Goal: Task Accomplishment & Management: Use online tool/utility

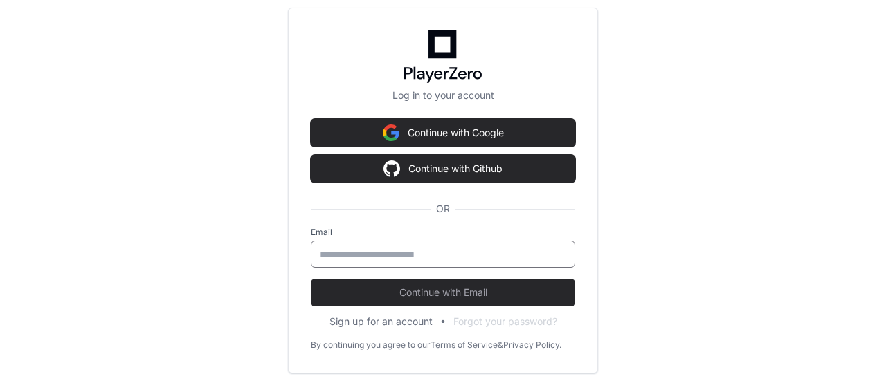
click at [386, 251] on input "email" at bounding box center [443, 255] width 246 height 14
type input "**********"
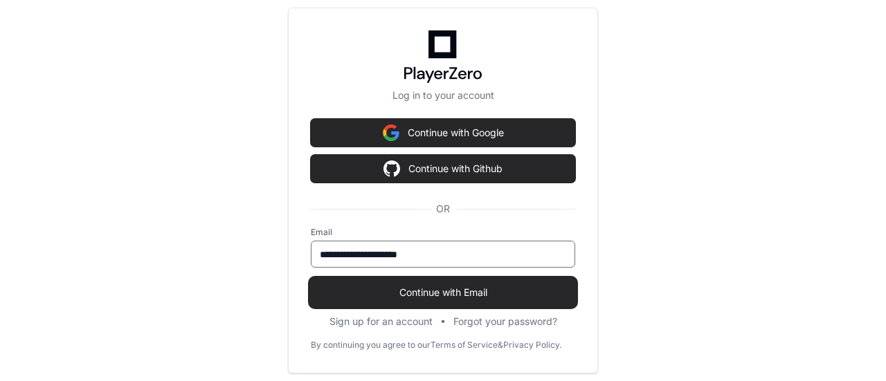
click at [388, 289] on span "Continue with Email" at bounding box center [443, 293] width 264 height 14
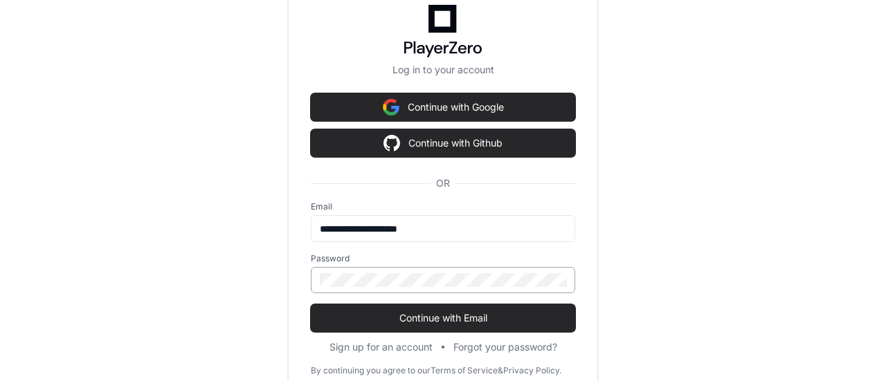
click at [397, 269] on div at bounding box center [443, 280] width 264 height 26
click at [311, 305] on button "Continue with Email" at bounding box center [443, 319] width 264 height 28
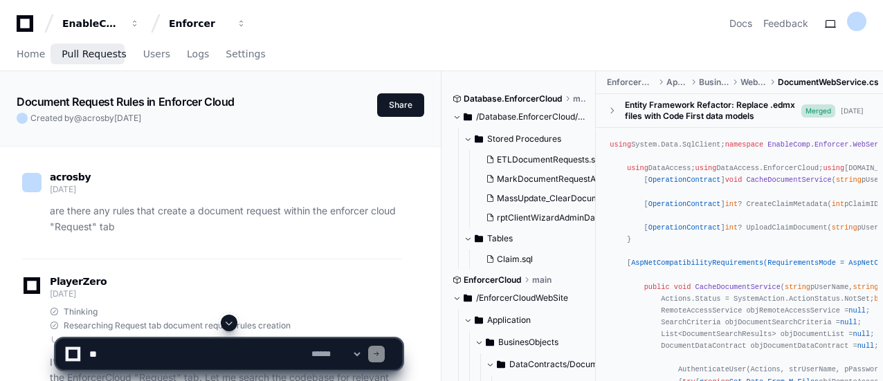
click at [90, 50] on span "Pull Requests" at bounding box center [94, 54] width 64 height 8
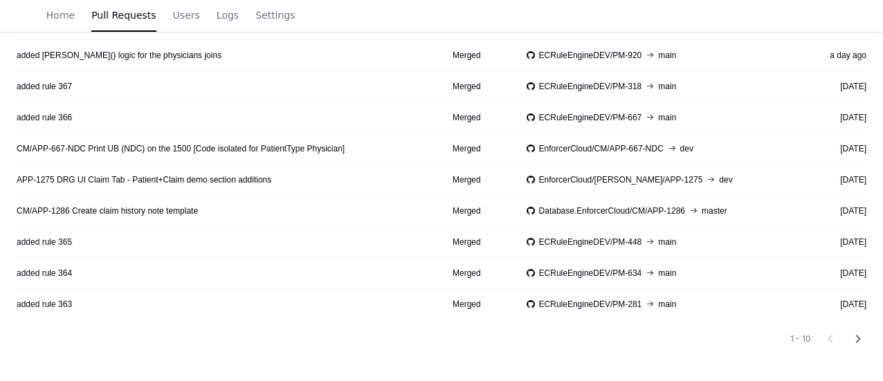
scroll to position [260, 0]
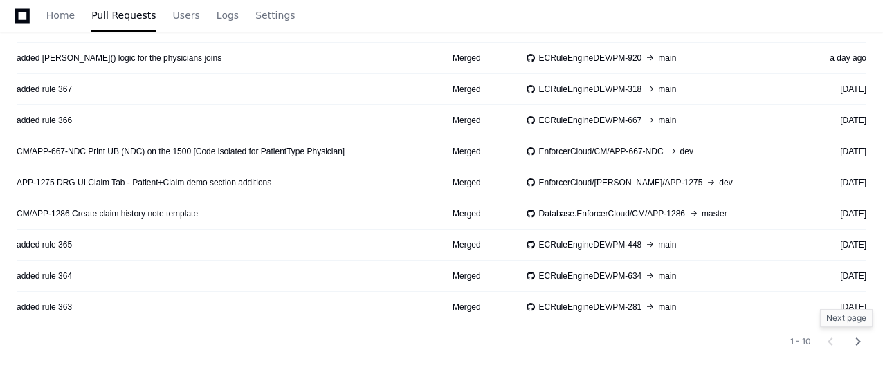
click at [859, 336] on mat-icon "chevron_right" at bounding box center [858, 342] width 17 height 17
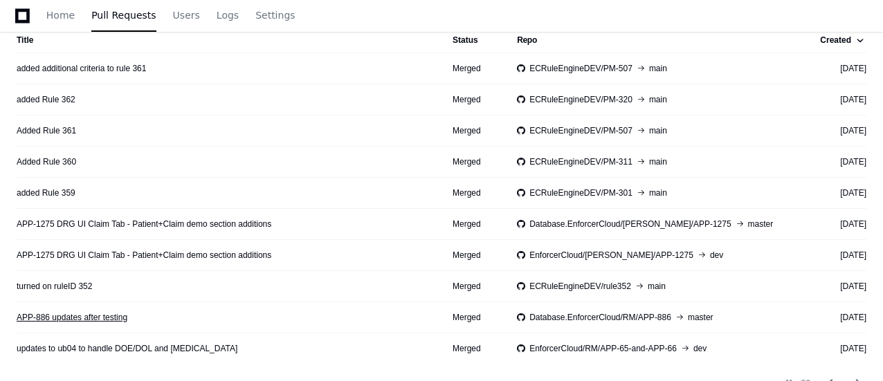
scroll to position [217, 0]
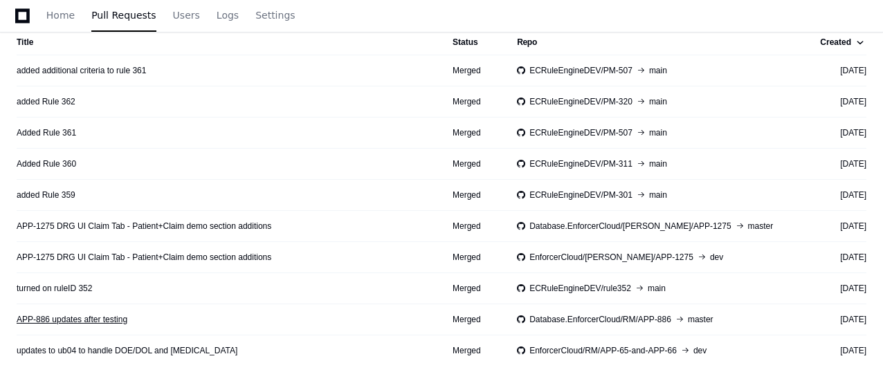
click at [62, 321] on link "APP-886 updates after testing" at bounding box center [72, 319] width 111 height 11
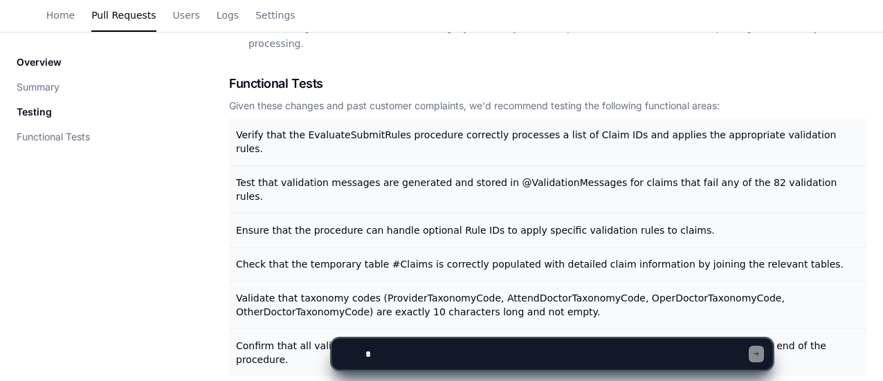
scroll to position [428, 0]
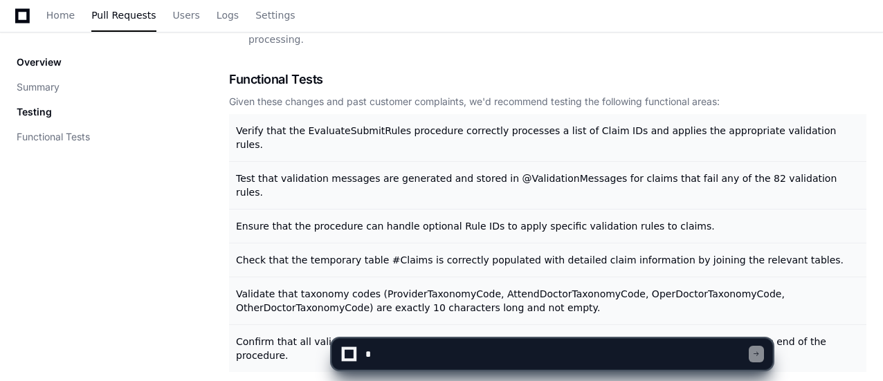
click at [393, 356] on textarea at bounding box center [556, 354] width 387 height 30
type textarea "*"
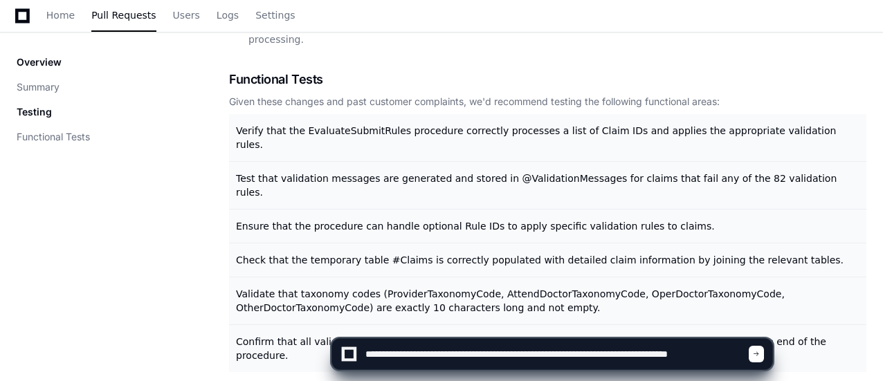
type textarea "**********"
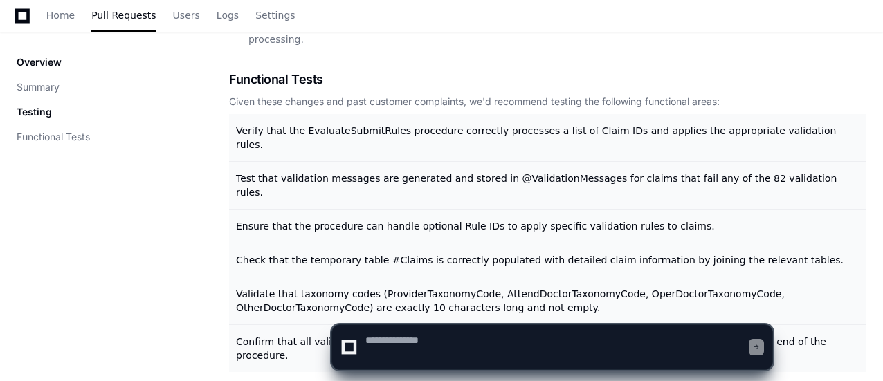
scroll to position [0, 0]
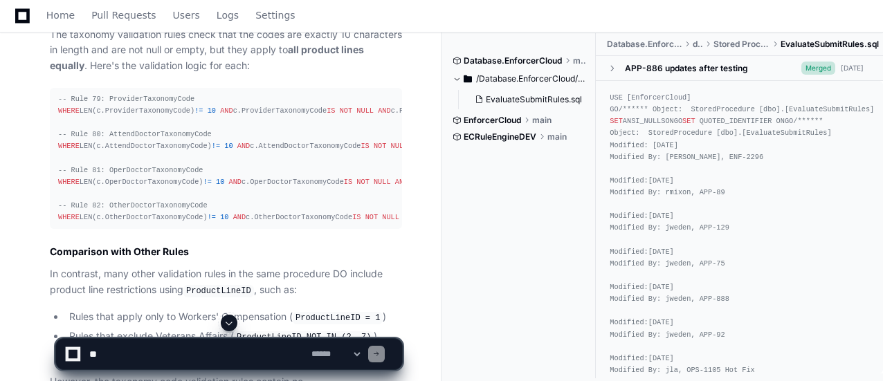
click at [141, 363] on textarea at bounding box center [198, 354] width 222 height 30
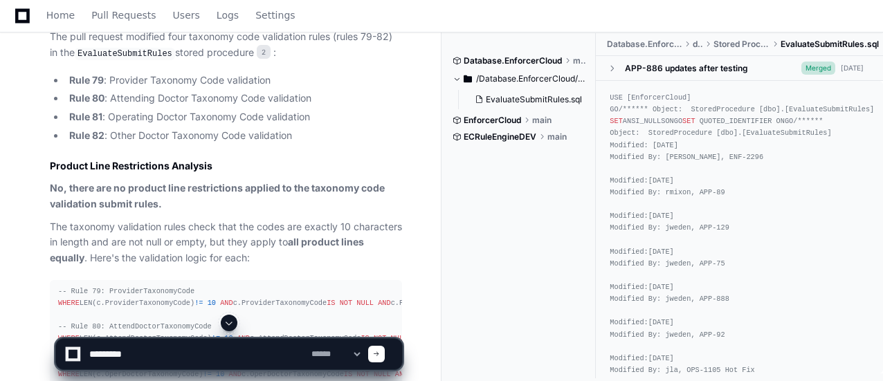
scroll to position [1039, 0]
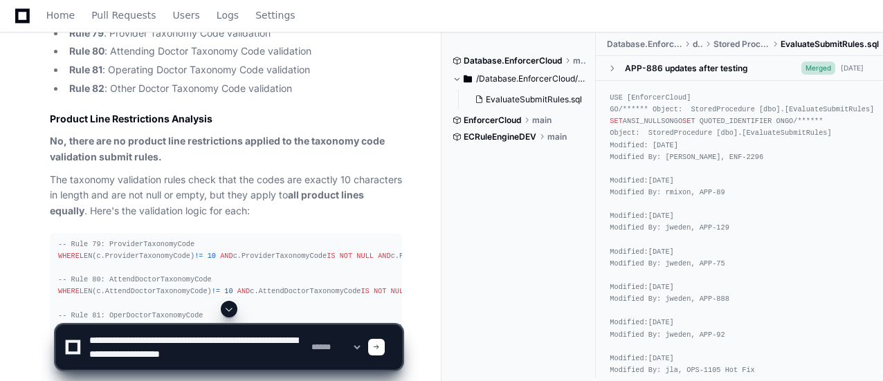
type textarea "**********"
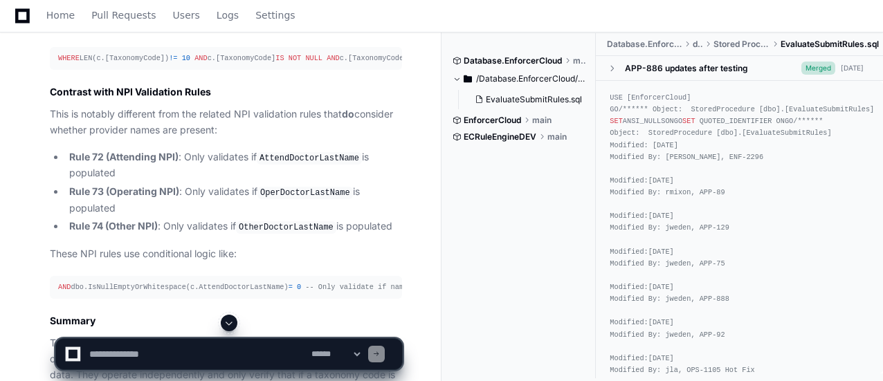
scroll to position [2424, 0]
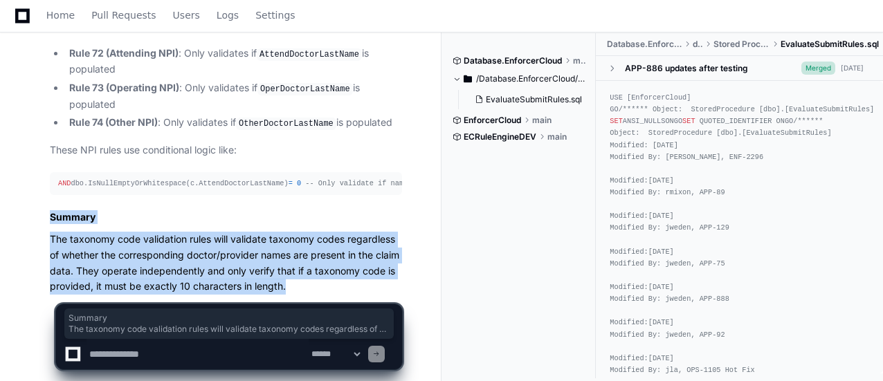
drag, startPoint x: 287, startPoint y: 265, endPoint x: 46, endPoint y: 197, distance: 249.6
copy article "Summary The taxonomy code validation rules will validate taxonomy codes regardl…"
